Goal: Transaction & Acquisition: Register for event/course

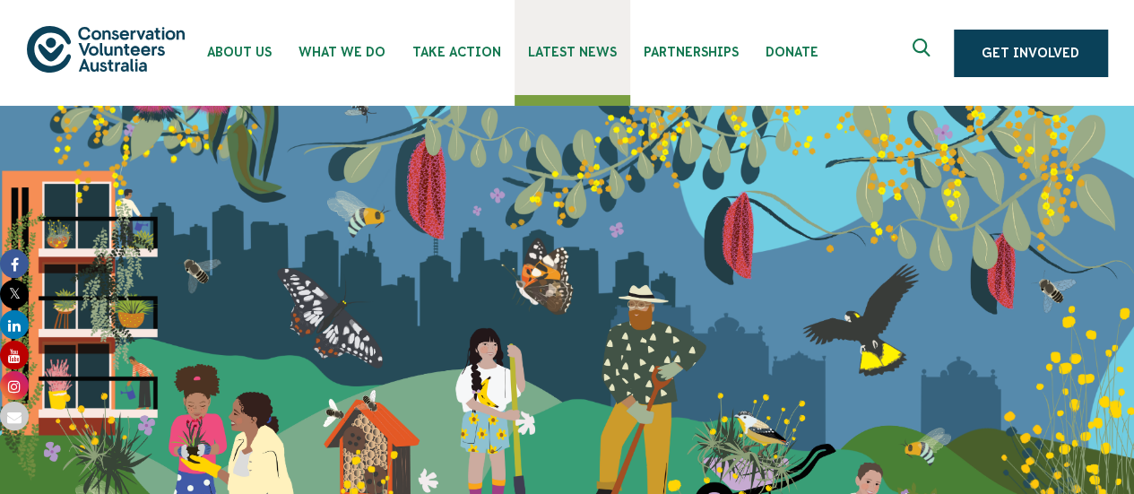
click at [595, 48] on span "Latest News" at bounding box center [572, 52] width 89 height 14
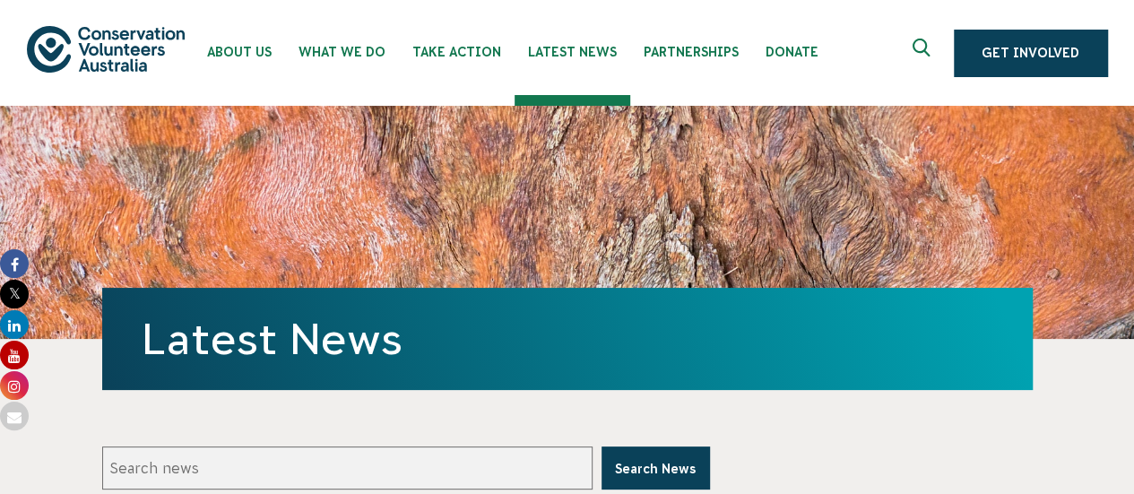
click at [110, 40] on img at bounding box center [106, 49] width 158 height 46
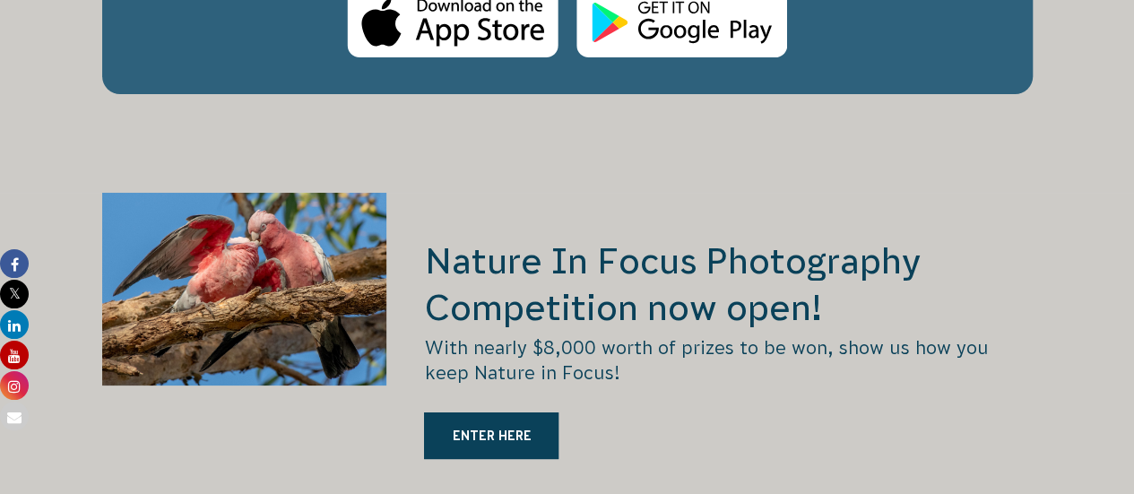
scroll to position [3389, 0]
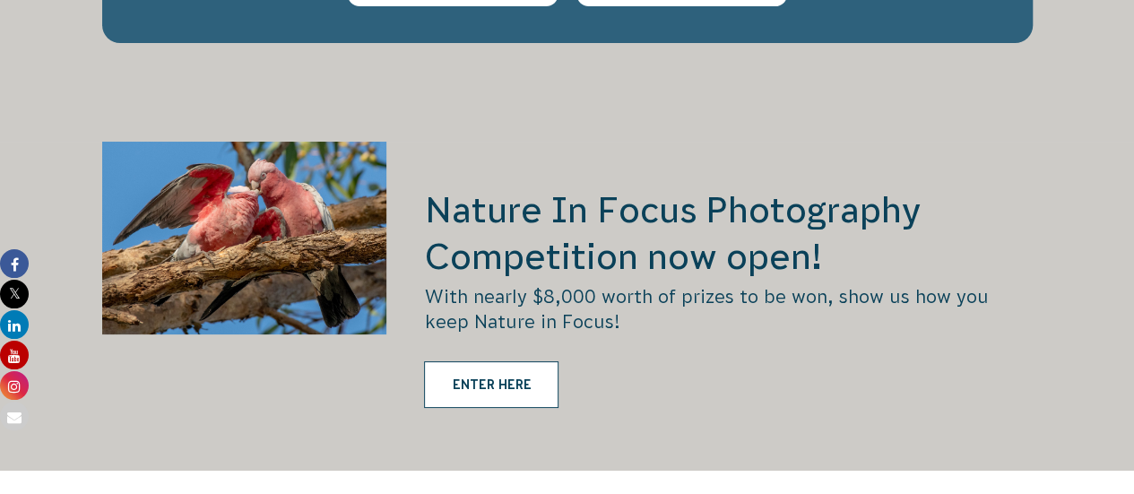
click at [510, 361] on link "ENTER HERE" at bounding box center [491, 384] width 134 height 47
